Goal: Find specific page/section: Find specific page/section

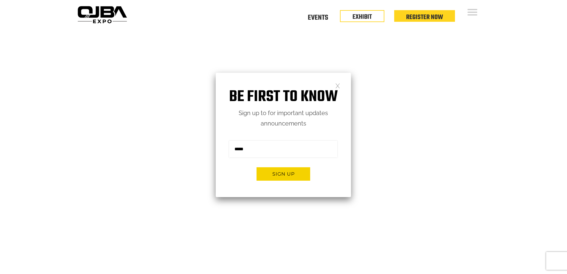
drag, startPoint x: 128, startPoint y: 121, endPoint x: 135, endPoint y: 120, distance: 7.2
click at [128, 121] on video at bounding box center [283, 170] width 567 height 283
click at [338, 86] on link at bounding box center [337, 85] width 5 height 5
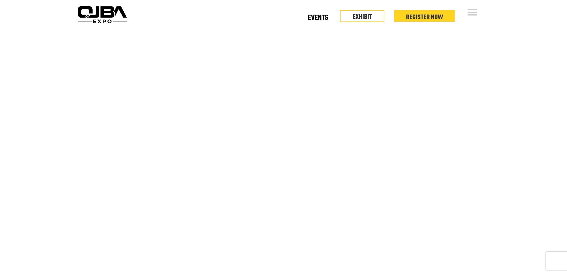
click at [317, 18] on link "Events" at bounding box center [318, 19] width 20 height 2
